Goal: Navigation & Orientation: Find specific page/section

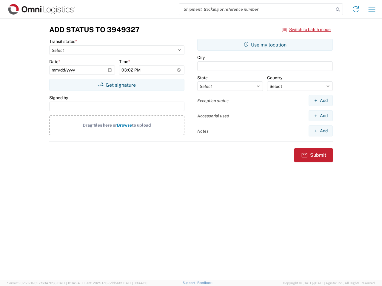
click at [256, 9] on input "search" at bounding box center [256, 9] width 155 height 11
click at [338, 10] on icon at bounding box center [338, 9] width 8 height 8
click at [356, 9] on icon at bounding box center [356, 9] width 10 height 10
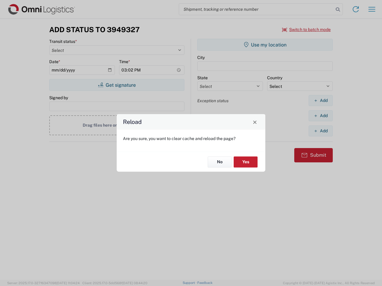
click at [372, 9] on div "Reload Are you sure, you want to clear cache and reload the page? No Yes" at bounding box center [191, 143] width 382 height 286
click at [306, 30] on div "Reload Are you sure, you want to clear cache and reload the page? No Yes" at bounding box center [191, 143] width 382 height 286
click at [117, 85] on div "Reload Are you sure, you want to clear cache and reload the page? No Yes" at bounding box center [191, 143] width 382 height 286
click at [265, 45] on div "Reload Are you sure, you want to clear cache and reload the page? No Yes" at bounding box center [191, 143] width 382 height 286
click at [320, 101] on div "Reload Are you sure, you want to clear cache and reload the page? No Yes" at bounding box center [191, 143] width 382 height 286
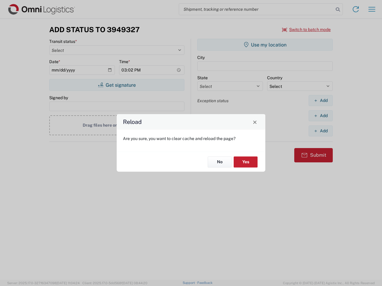
click at [320, 116] on div "Reload Are you sure, you want to clear cache and reload the page? No Yes" at bounding box center [191, 143] width 382 height 286
click at [320, 131] on div "Reload Are you sure, you want to clear cache and reload the page? No Yes" at bounding box center [191, 143] width 382 height 286
